Goal: Communication & Community: Answer question/provide support

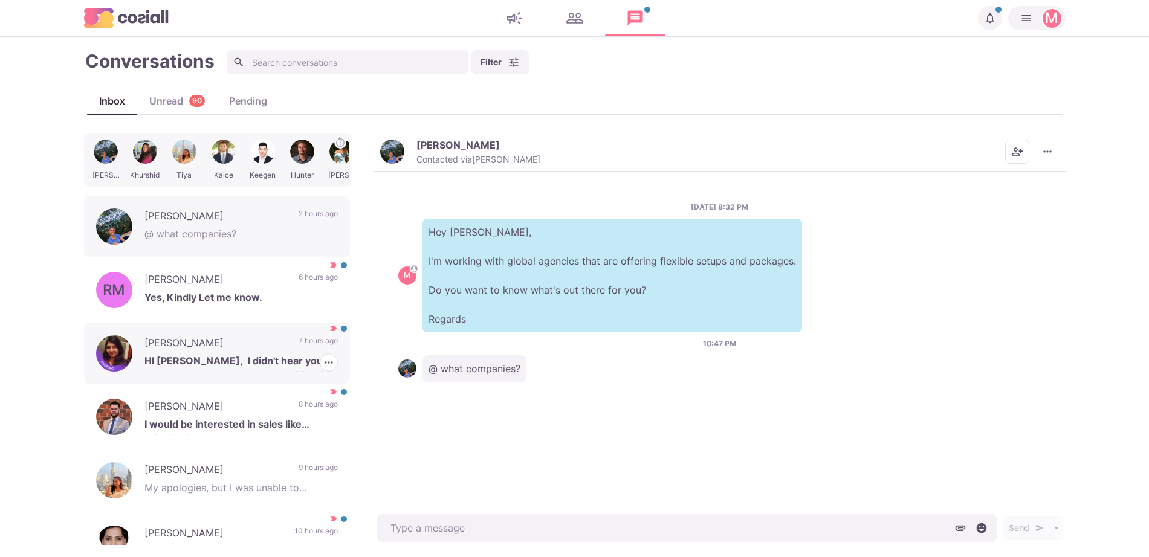
click at [251, 340] on p "[PERSON_NAME]" at bounding box center [215, 344] width 142 height 18
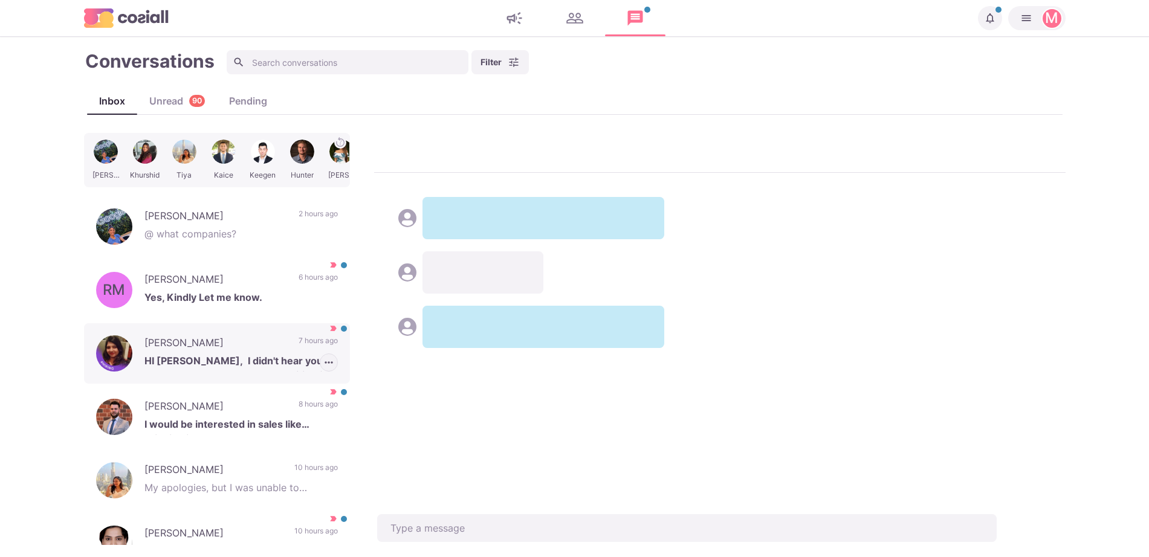
click at [323, 363] on icon "button" at bounding box center [329, 362] width 12 height 12
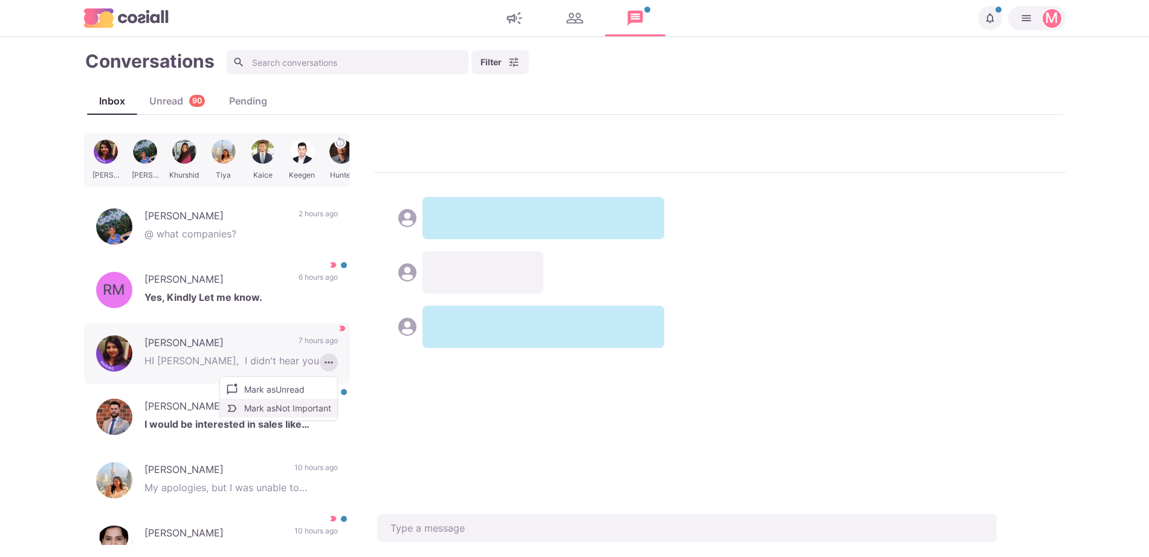
click at [267, 406] on button "Mark as Not Important" at bounding box center [278, 408] width 117 height 19
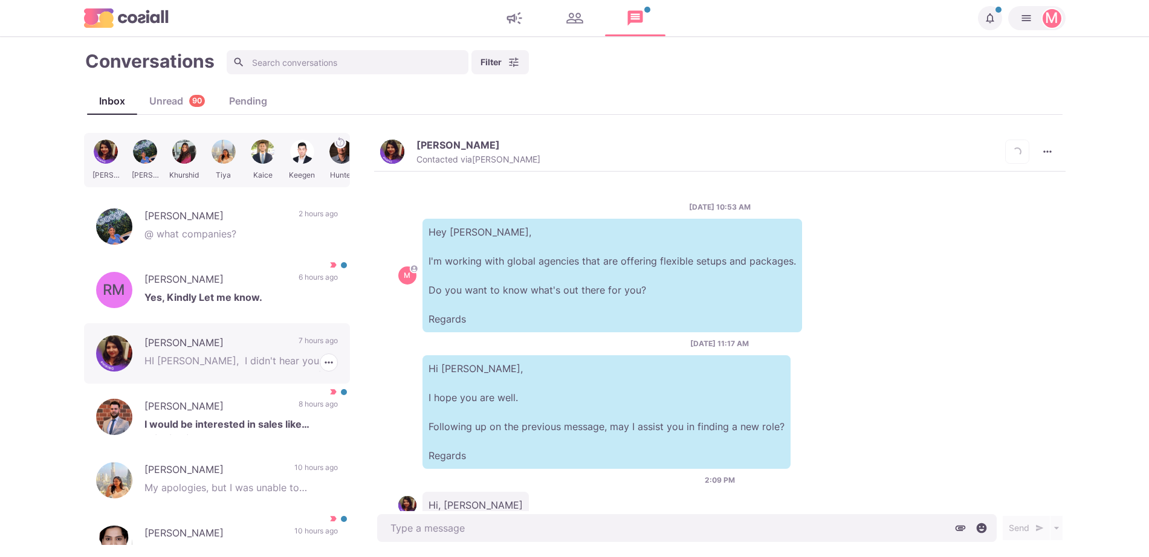
scroll to position [206, 0]
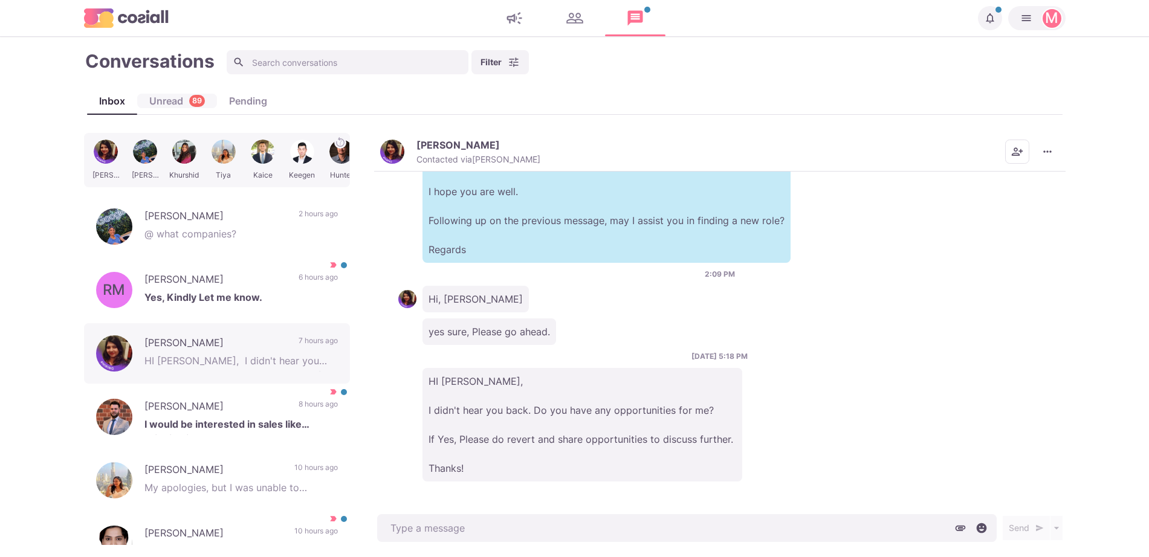
click at [159, 97] on div "Unread 89" at bounding box center [177, 101] width 80 height 15
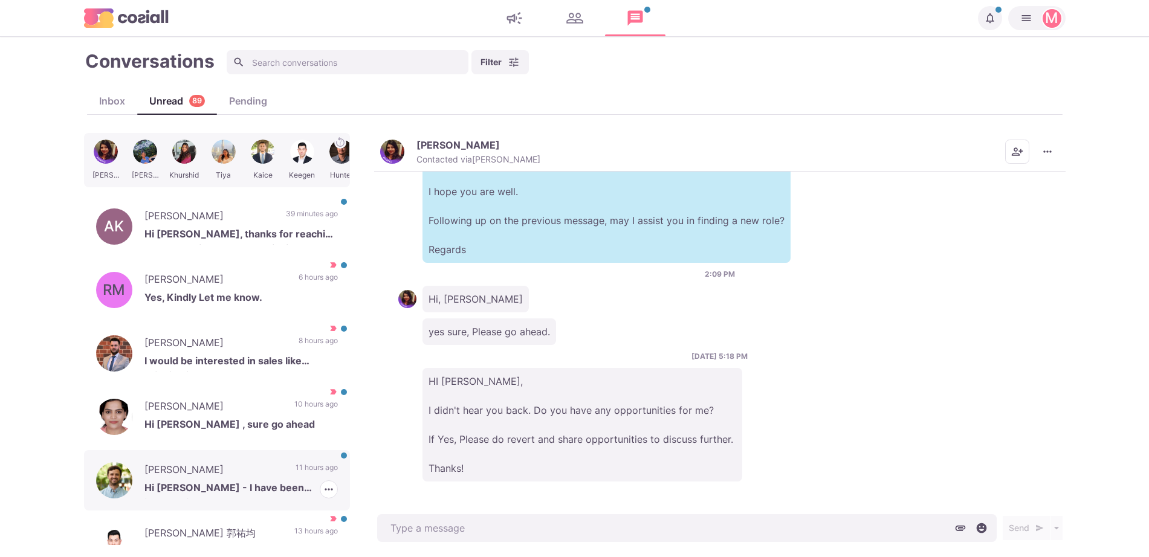
click at [320, 483] on button "button" at bounding box center [329, 489] width 18 height 18
click at [190, 487] on p "Hi [PERSON_NAME] - I have been inhouse for 4 years now and am not interested in…" at bounding box center [240, 489] width 193 height 18
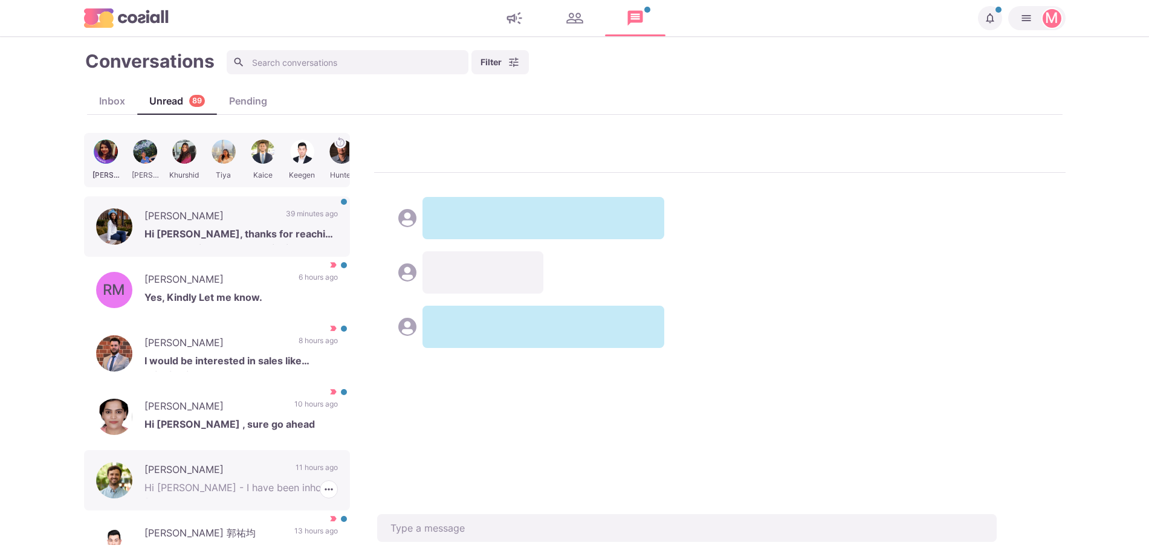
click at [292, 212] on p "39 minutes ago" at bounding box center [312, 217] width 52 height 18
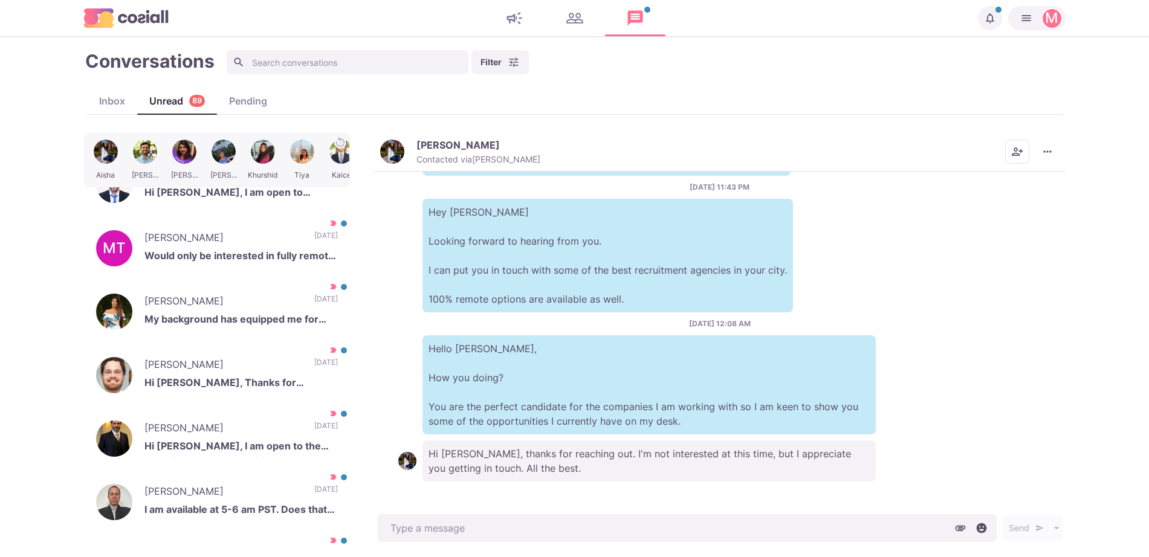
scroll to position [825, 0]
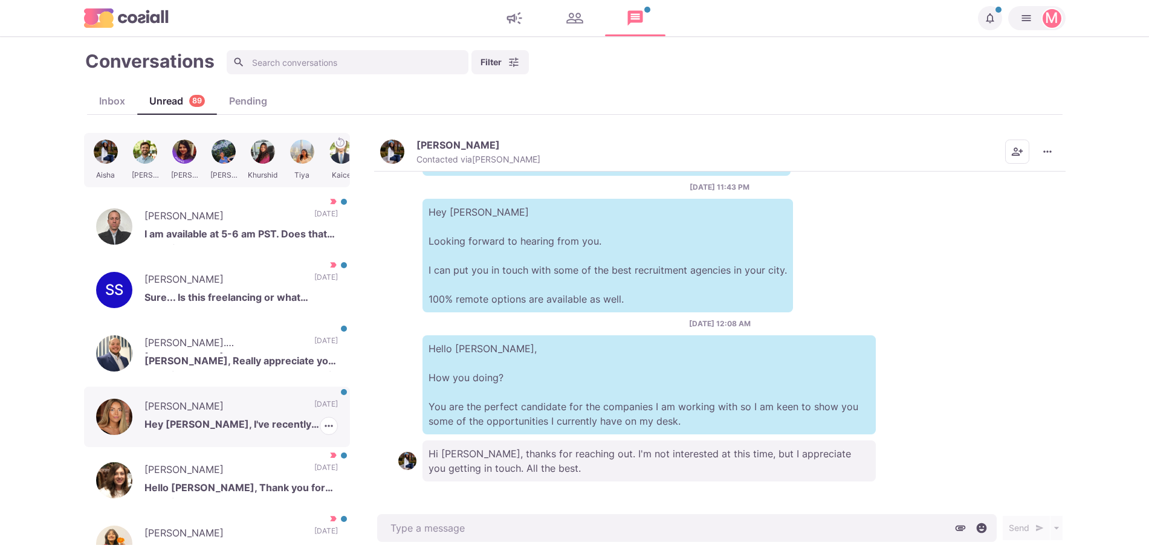
click at [314, 401] on p "[DATE]" at bounding box center [326, 408] width 24 height 18
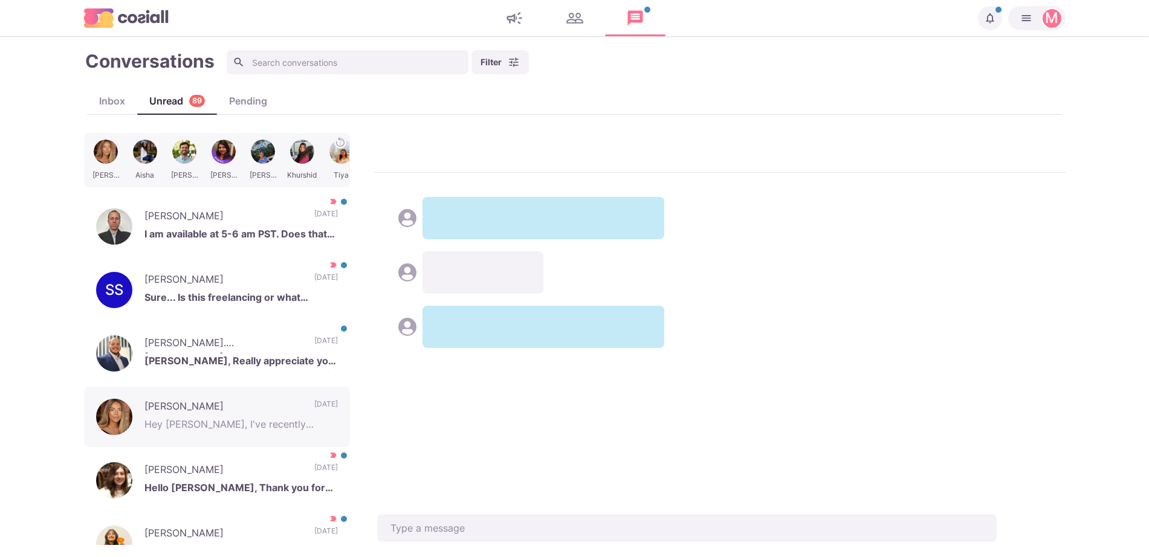
click at [427, 520] on div "[PERSON_NAME] [PERSON_NAME] [PERSON_NAME] [PERSON_NAME] Kaice [PERSON_NAME] [PE…" at bounding box center [574, 339] width 981 height 412
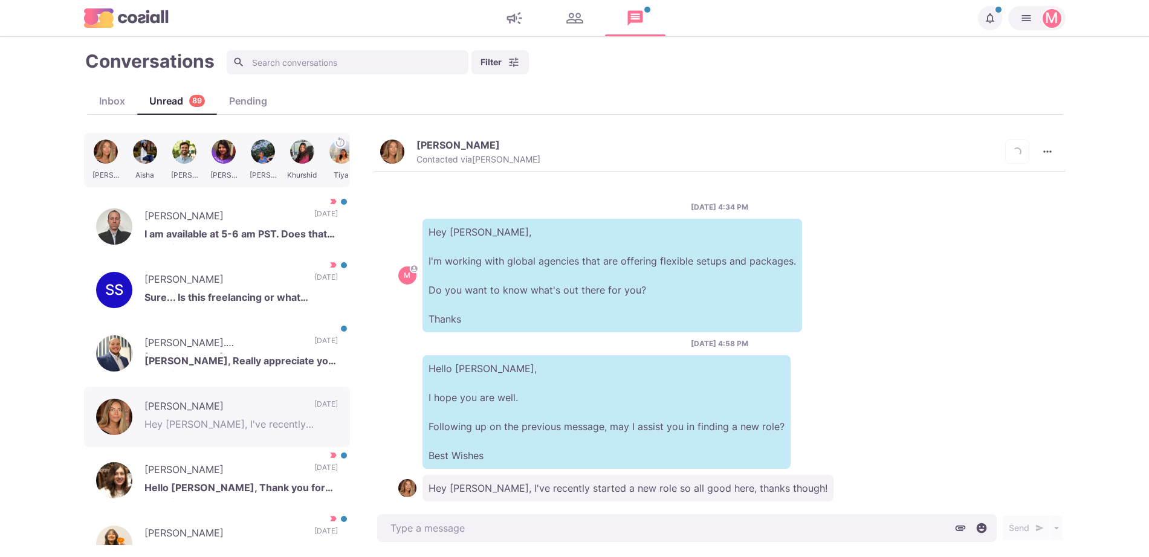
scroll to position [20, 0]
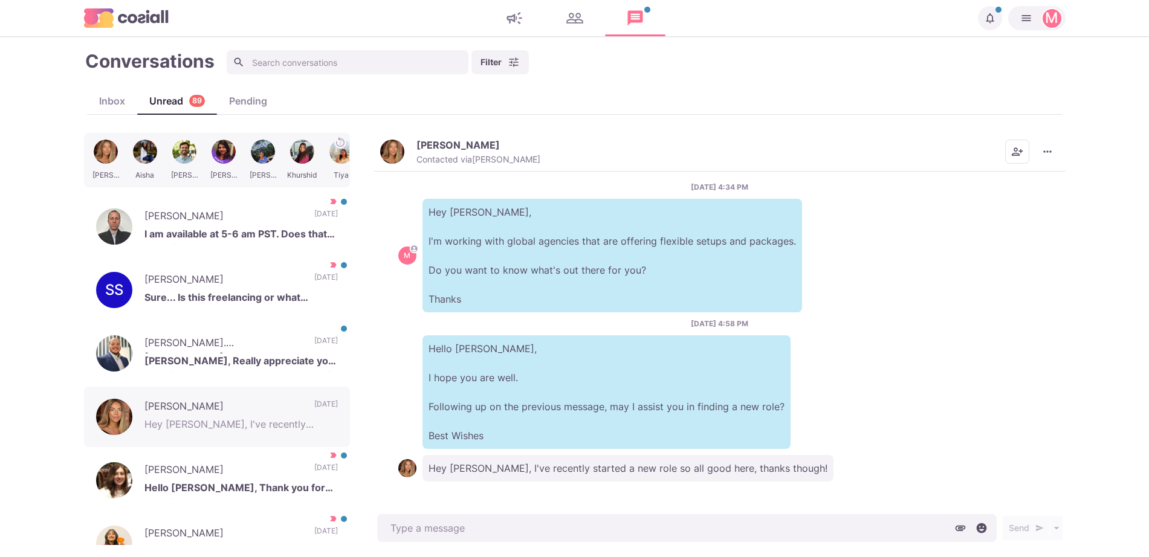
click at [889, 327] on div "[DATE] 4:34 PM M Hey [PERSON_NAME], I'm working with global agencies that are o…" at bounding box center [719, 342] width 691 height 340
drag, startPoint x: 700, startPoint y: 541, endPoint x: 706, endPoint y: 448, distance: 92.6
click at [698, 537] on textarea at bounding box center [686, 528] width 619 height 28
click at [698, 534] on textarea at bounding box center [686, 528] width 619 height 28
type textarea "x"
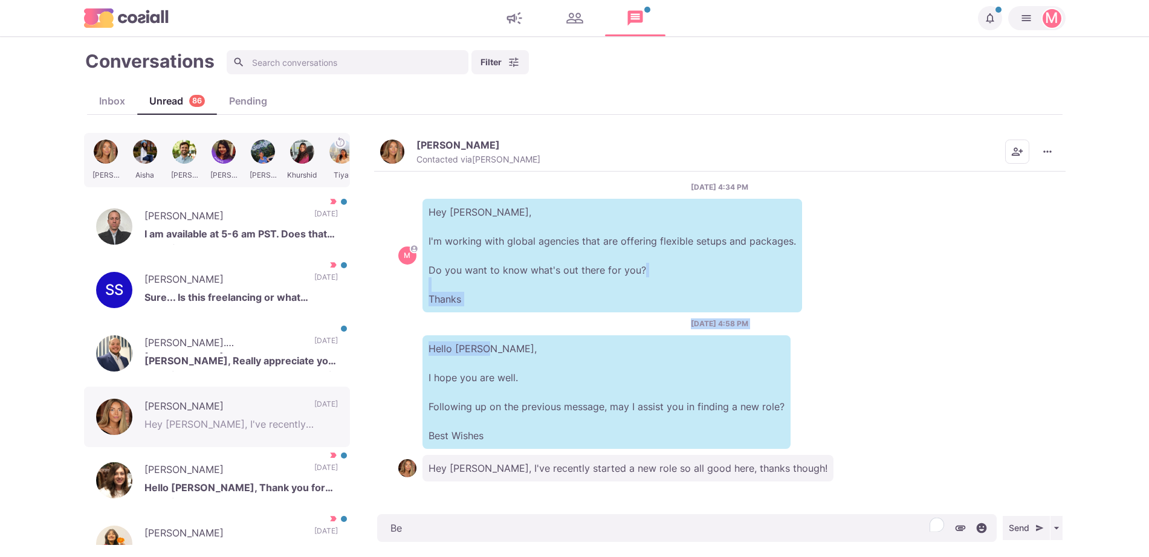
type textarea "Bes"
type textarea "x"
type textarea "Best of l"
type textarea "x"
type textarea "Best of luc"
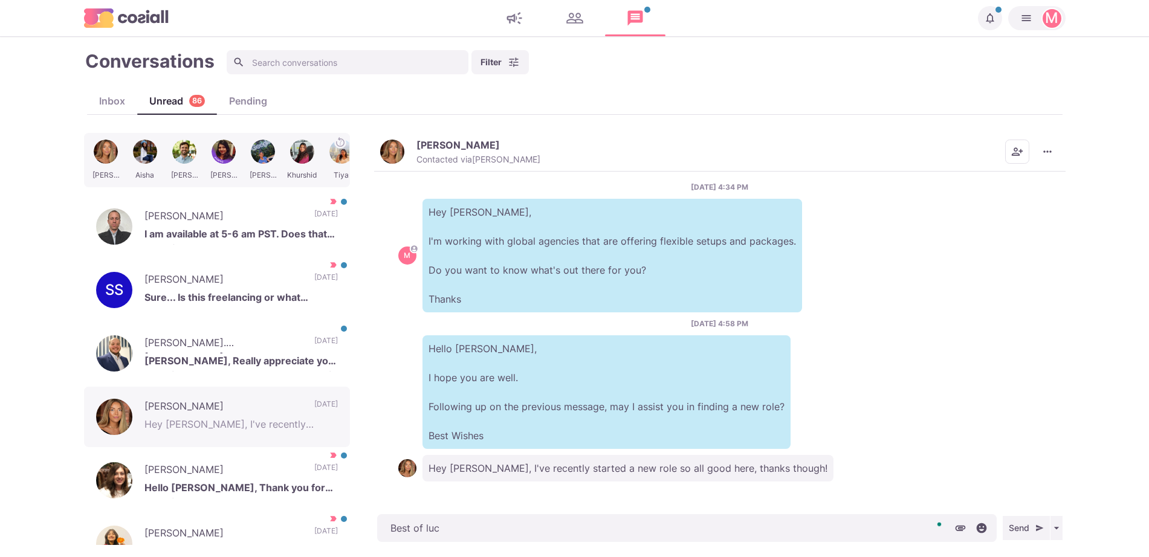
type textarea "x"
type textarea "Best of luck"
type textarea "x"
type textarea "Best of luck!"
type textarea "x"
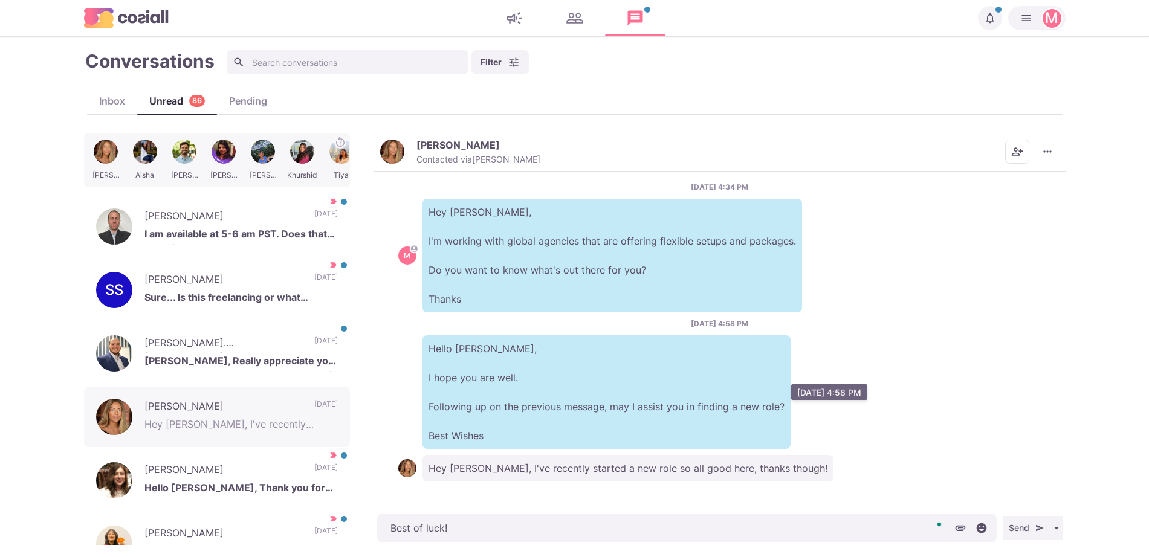
type textarea "Best of luck!"
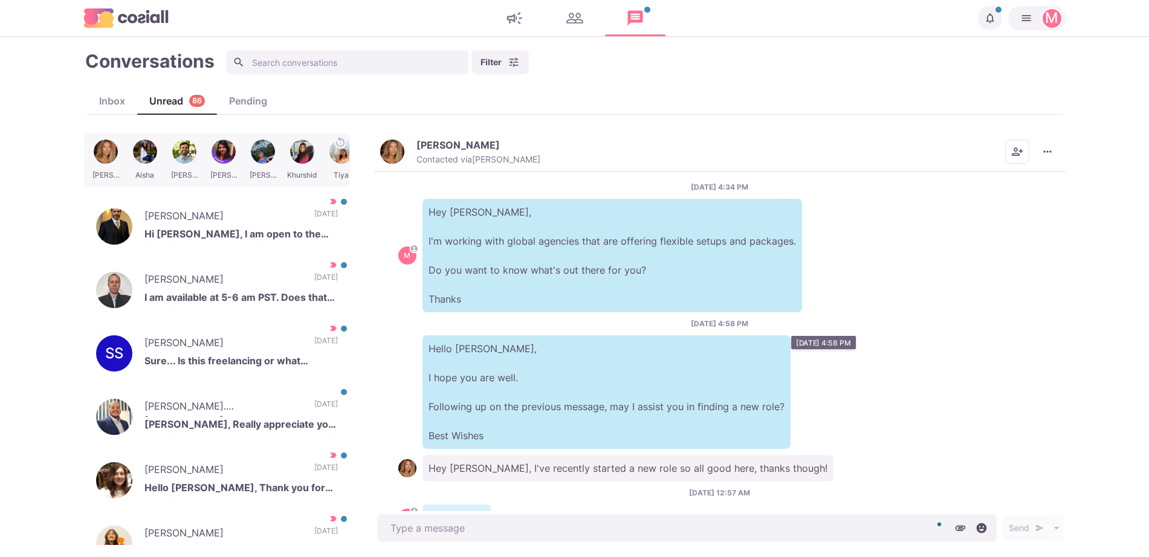
scroll to position [69, 0]
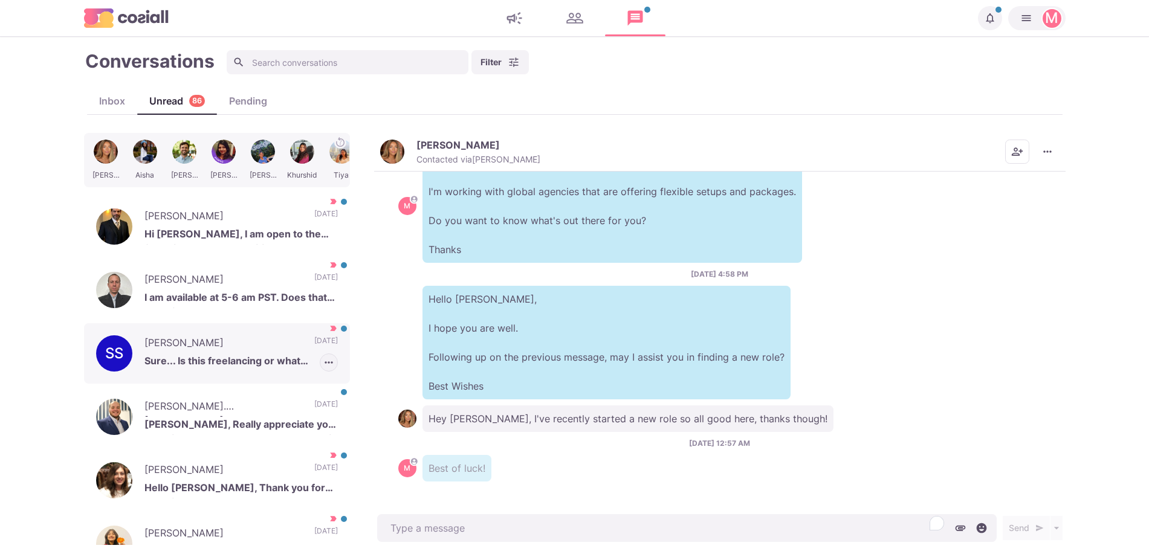
click at [323, 361] on icon "button" at bounding box center [329, 362] width 12 height 12
click at [308, 410] on button "Mark as Not Important" at bounding box center [278, 408] width 117 height 19
click at [323, 359] on icon "button" at bounding box center [329, 362] width 12 height 12
click at [295, 385] on button "Mark as Read" at bounding box center [284, 389] width 108 height 19
click at [402, 159] on button "[PERSON_NAME] Contacted via [PERSON_NAME]" at bounding box center [460, 152] width 160 height 26
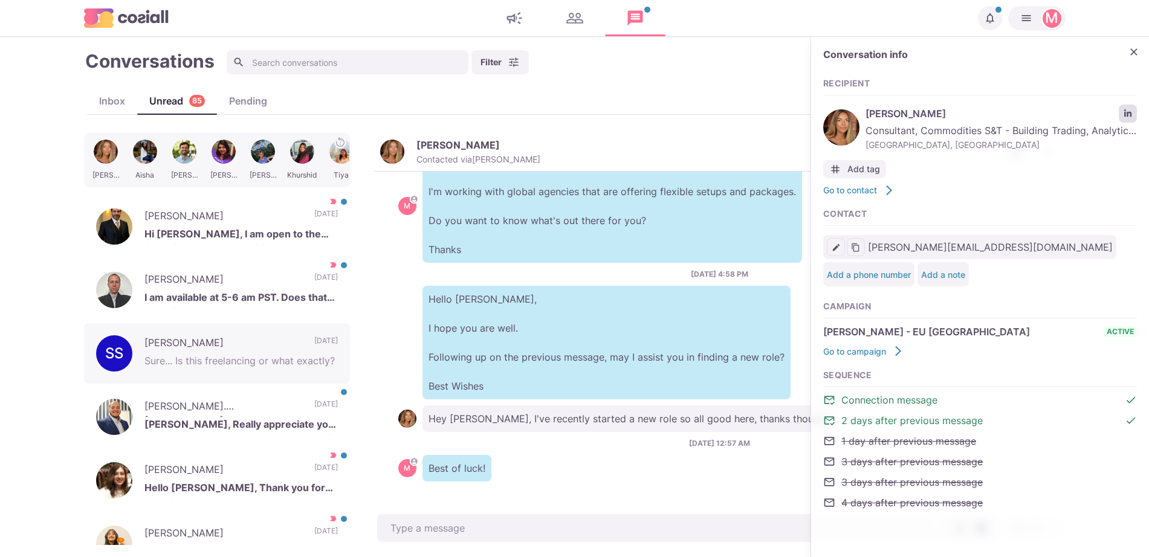
click at [1127, 109] on icon "LinkedIn profile link" at bounding box center [1127, 113] width 8 height 8
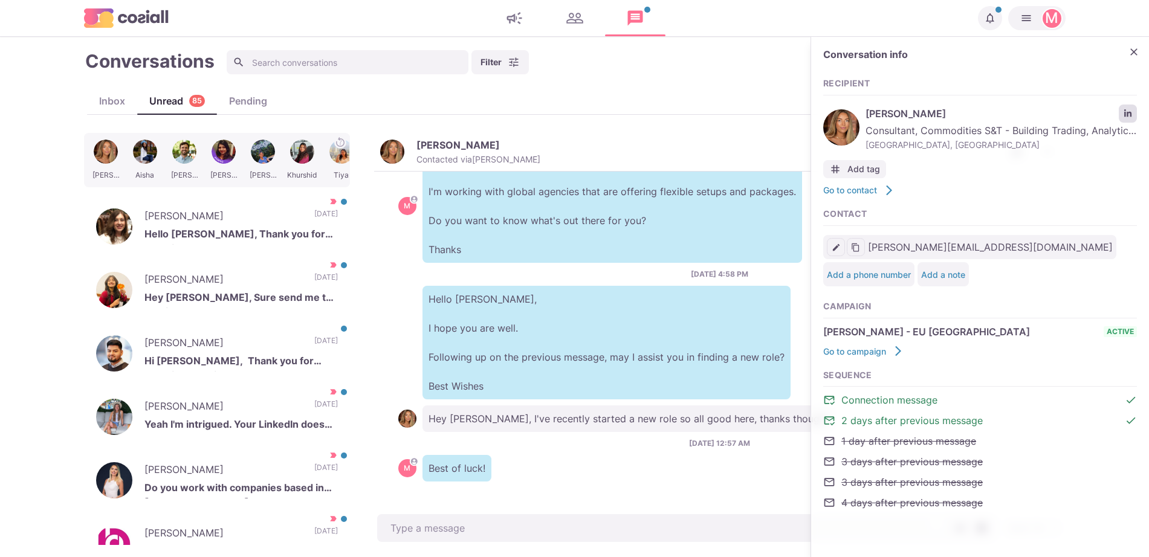
type textarea "x"
